Goal: Check status: Check status

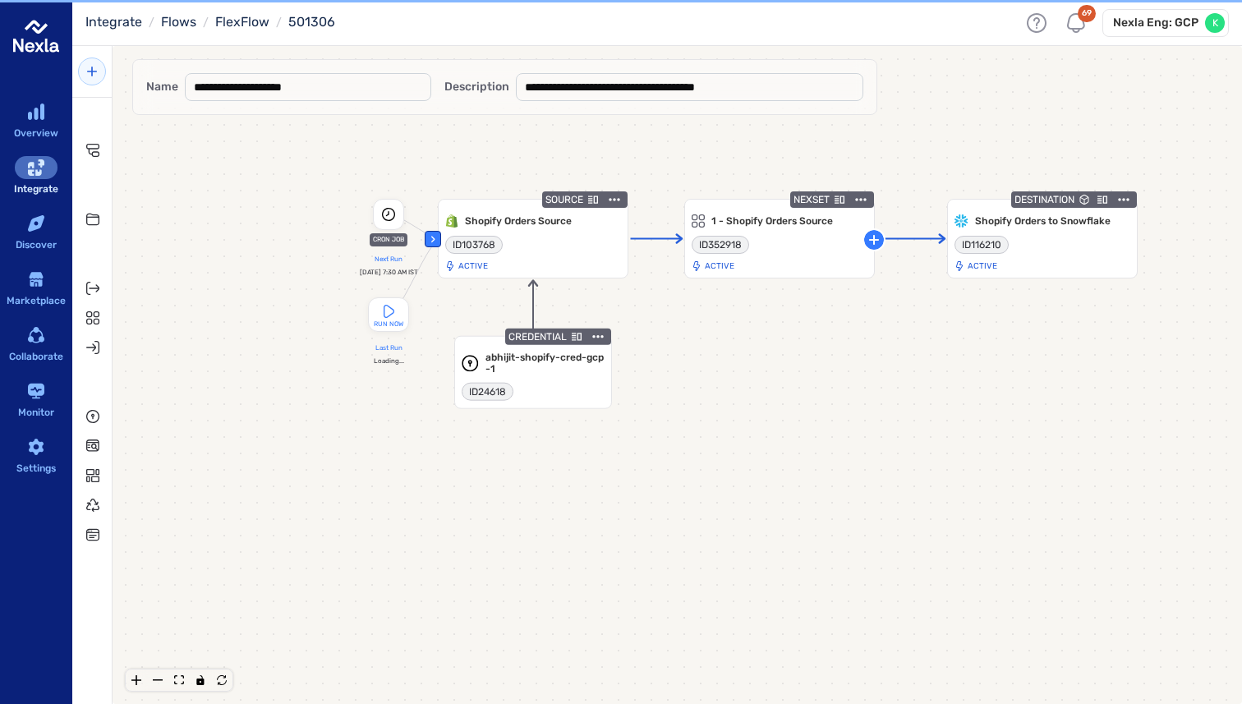
drag, startPoint x: 517, startPoint y: 337, endPoint x: 734, endPoint y: 408, distance: 229.1
click at [734, 408] on div "‹ CRON JOB Next Run Sat, Aug 30, 7:30 AM IST RUN NOW Last Run Loading... SOURCE…" at bounding box center [677, 400] width 1129 height 658
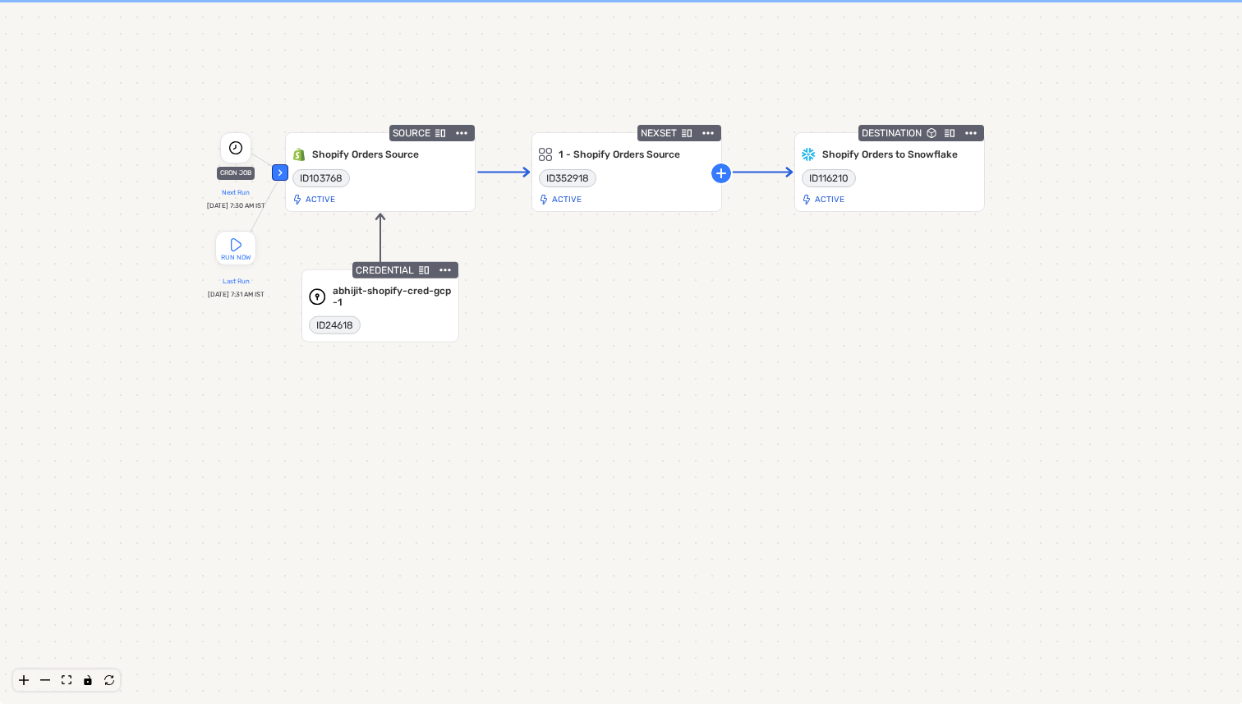
drag, startPoint x: 561, startPoint y: 270, endPoint x: 727, endPoint y: 270, distance: 165.9
click at [731, 337] on div "‹ CRON JOB Next Run [DATE] 7:30 AM IST RUN NOW Last Run [DATE] 7:31 AM IST SOUR…" at bounding box center [621, 352] width 1242 height 704
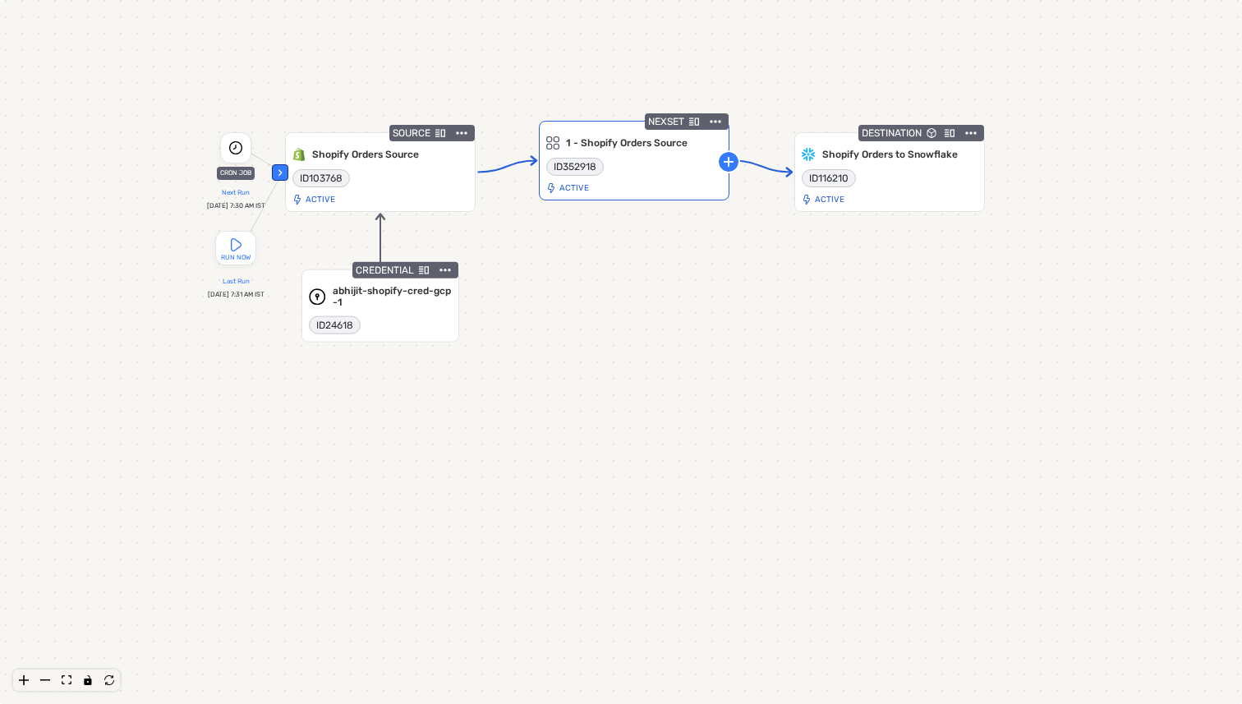
drag, startPoint x: 674, startPoint y: 188, endPoint x: 683, endPoint y: 175, distance: 15.5
click at [683, 175] on div "ID 352918 Active" at bounding box center [634, 174] width 176 height 37
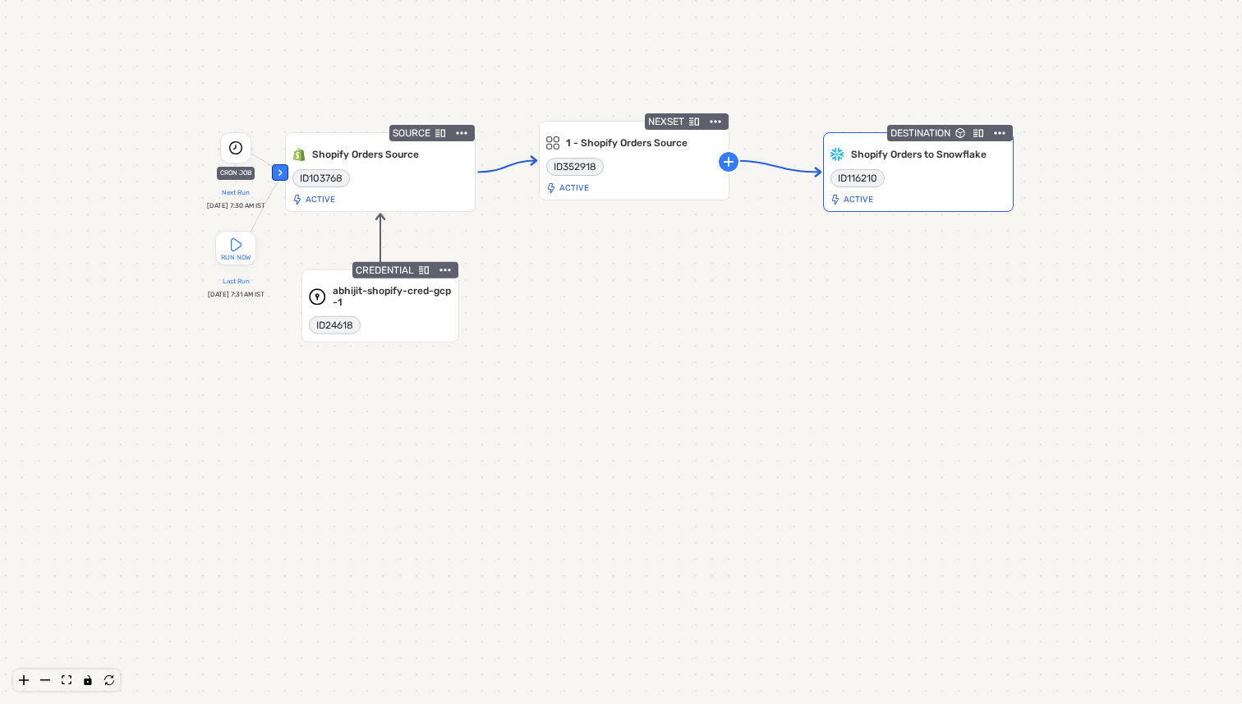
drag, startPoint x: 856, startPoint y: 169, endPoint x: 887, endPoint y: 170, distance: 31.2
click at [885, 170] on span "ID 116210" at bounding box center [857, 178] width 54 height 21
click at [755, 266] on div "‹ CRON JOB Next Run [DATE] 7:30 AM IST RUN NOW Last Run [DATE] 7:31 AM IST SOUR…" at bounding box center [621, 352] width 1242 height 704
